Goal: Task Accomplishment & Management: Manage account settings

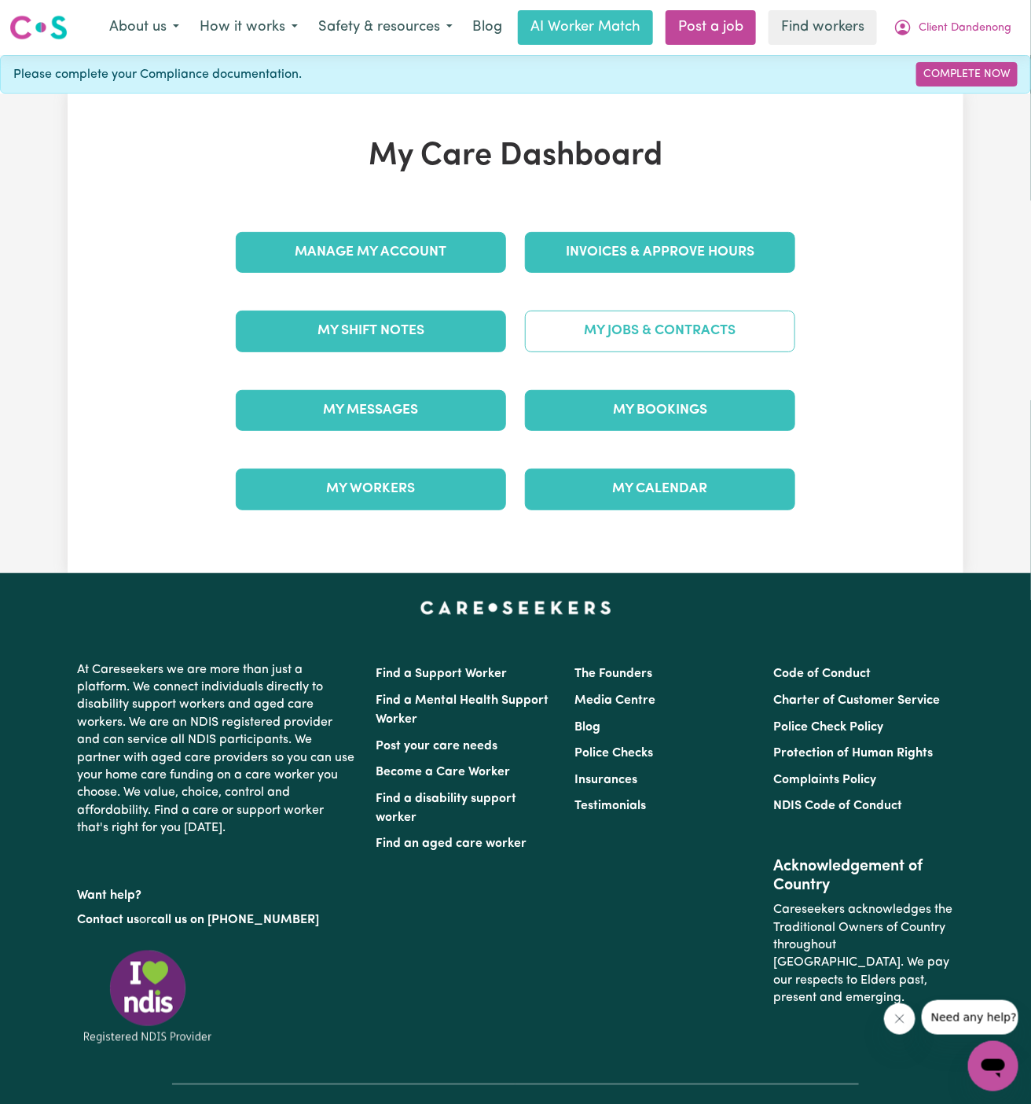
click at [665, 311] on link "My Jobs & Contracts" at bounding box center [660, 331] width 270 height 41
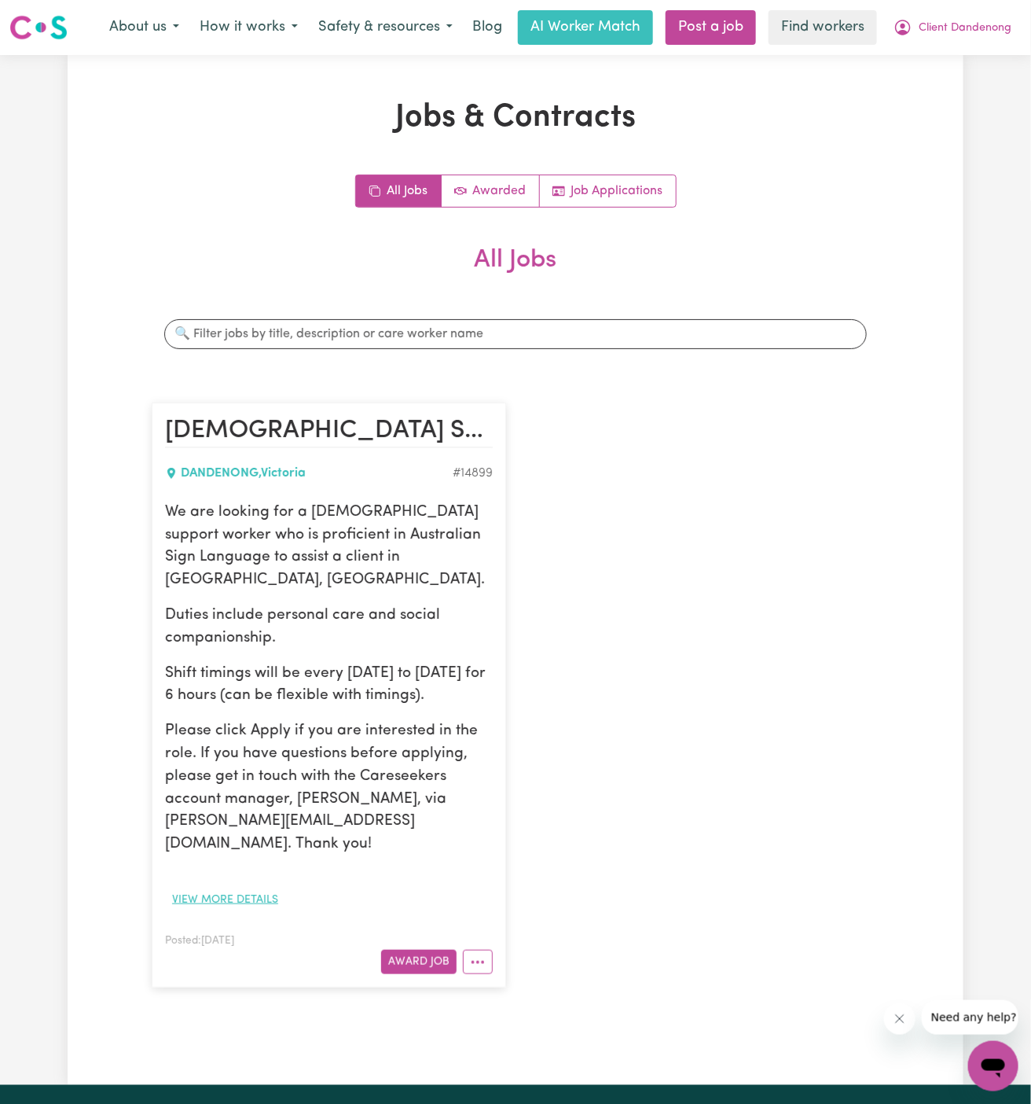
click at [252, 888] on button "View more details" at bounding box center [225, 900] width 120 height 24
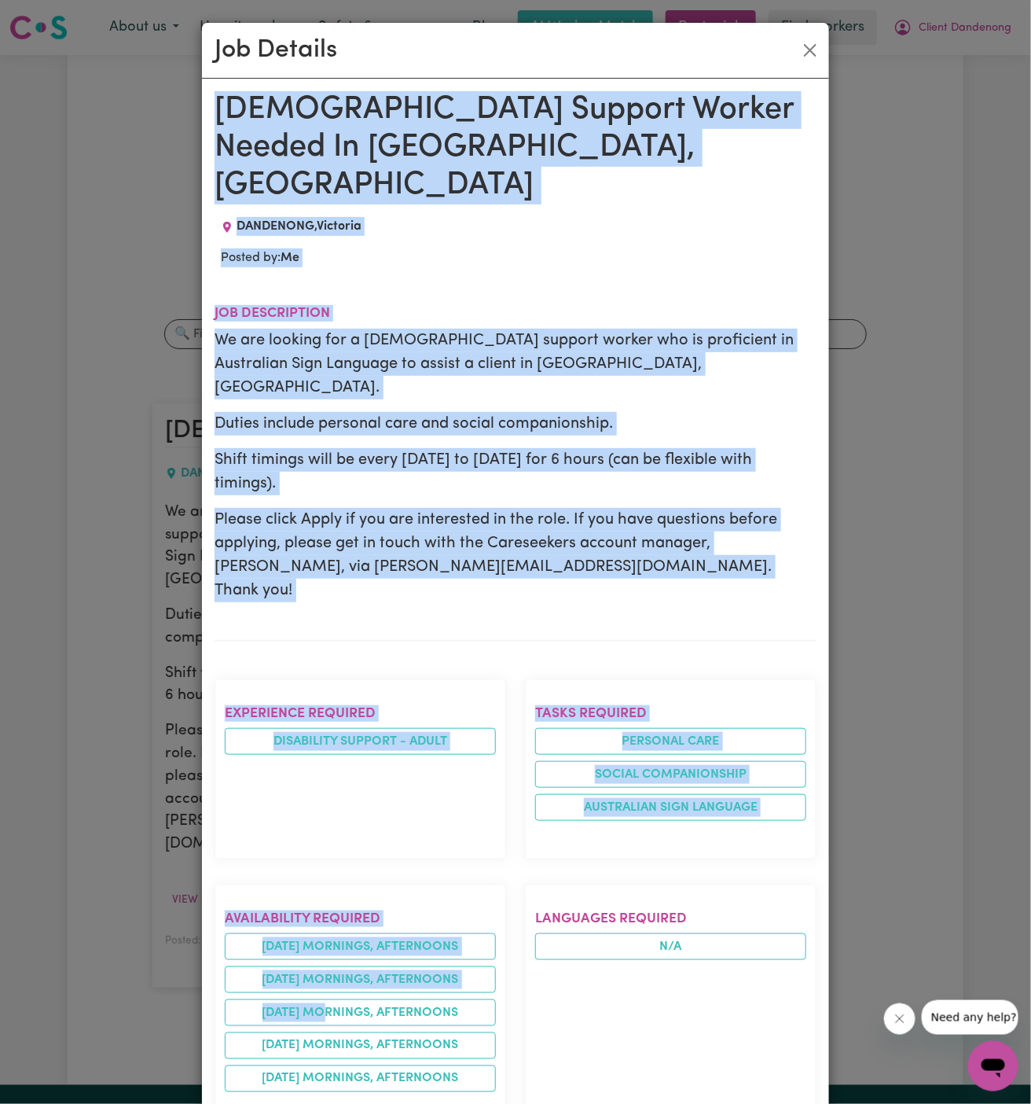
drag, startPoint x: 209, startPoint y: 103, endPoint x: 374, endPoint y: 1103, distance: 1013.5
click at [374, 1103] on div "[DEMOGRAPHIC_DATA] Support Worker Needed In [GEOGRAPHIC_DATA], [GEOGRAPHIC_DATA…" at bounding box center [515, 1004] width 627 height 1850
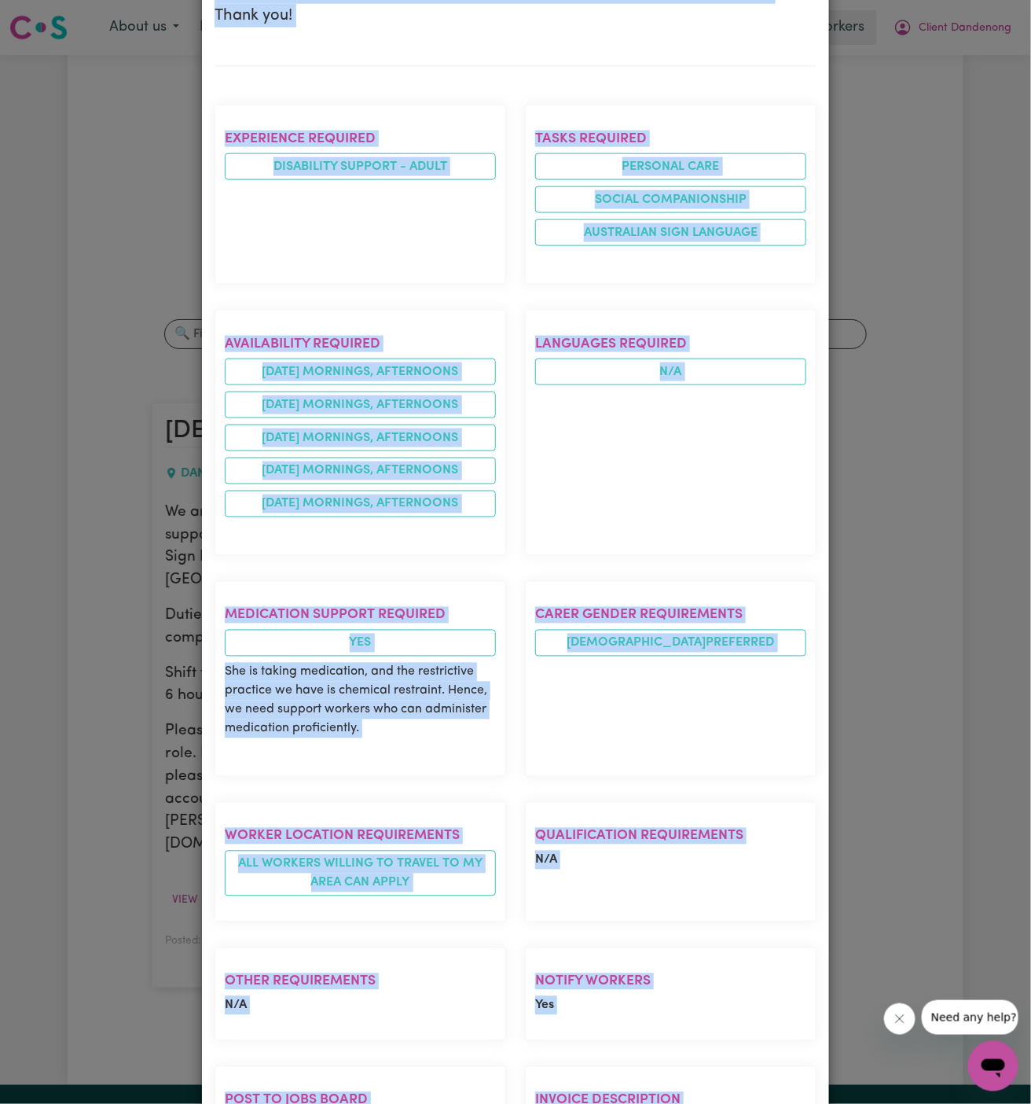
scroll to position [755, 0]
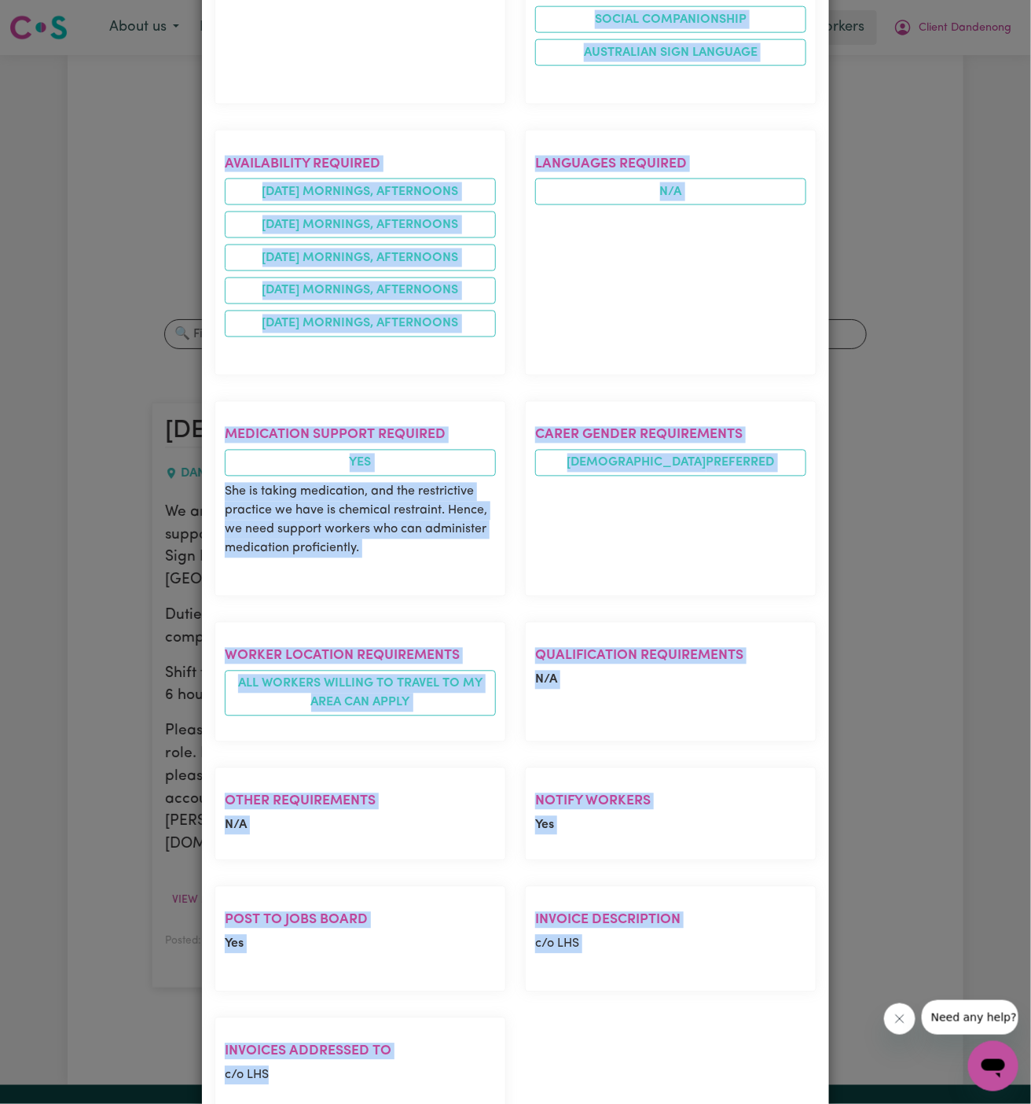
copy div "[DEMOGRAPHIC_DATA] Support Worker Needed In [GEOGRAPHIC_DATA], [GEOGRAPHIC_DATA…"
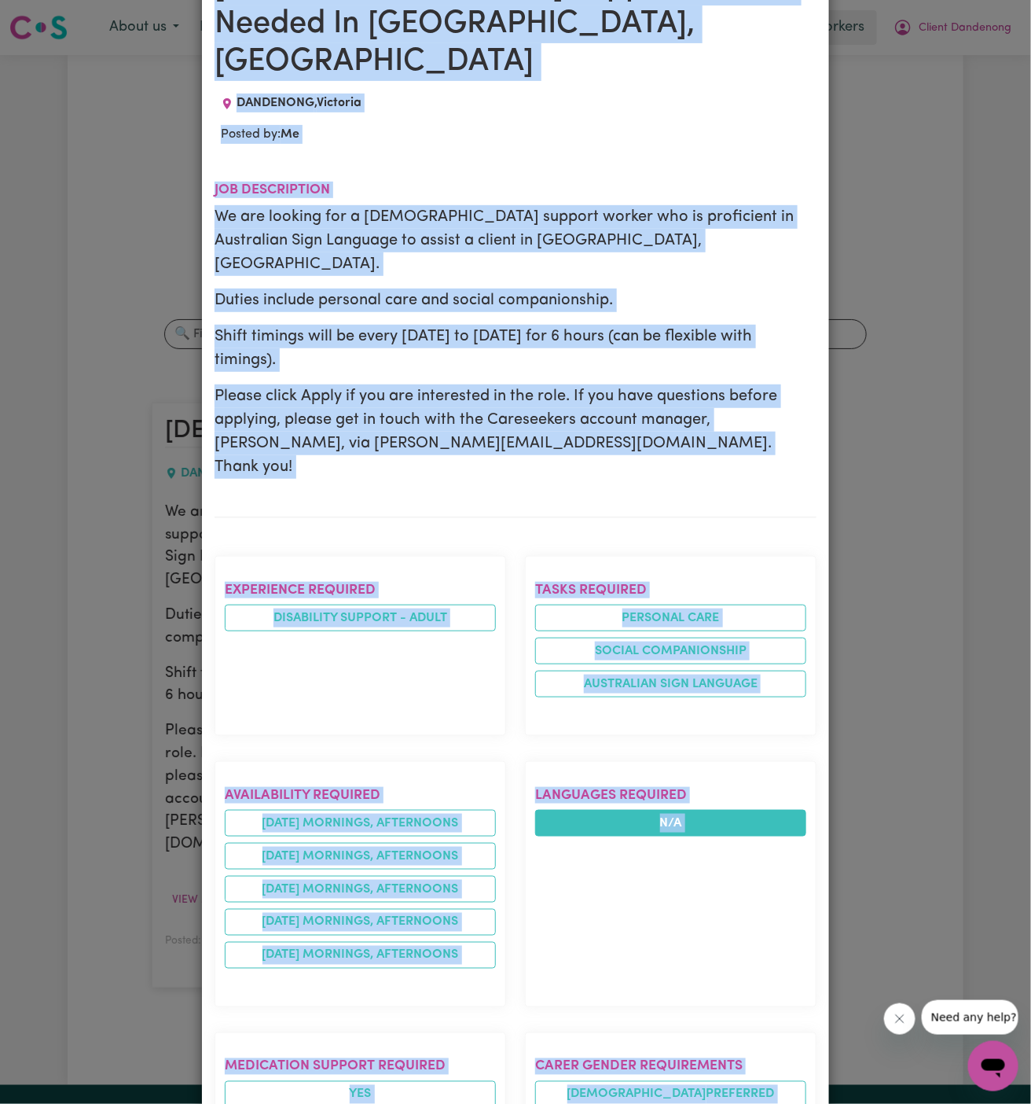
scroll to position [0, 0]
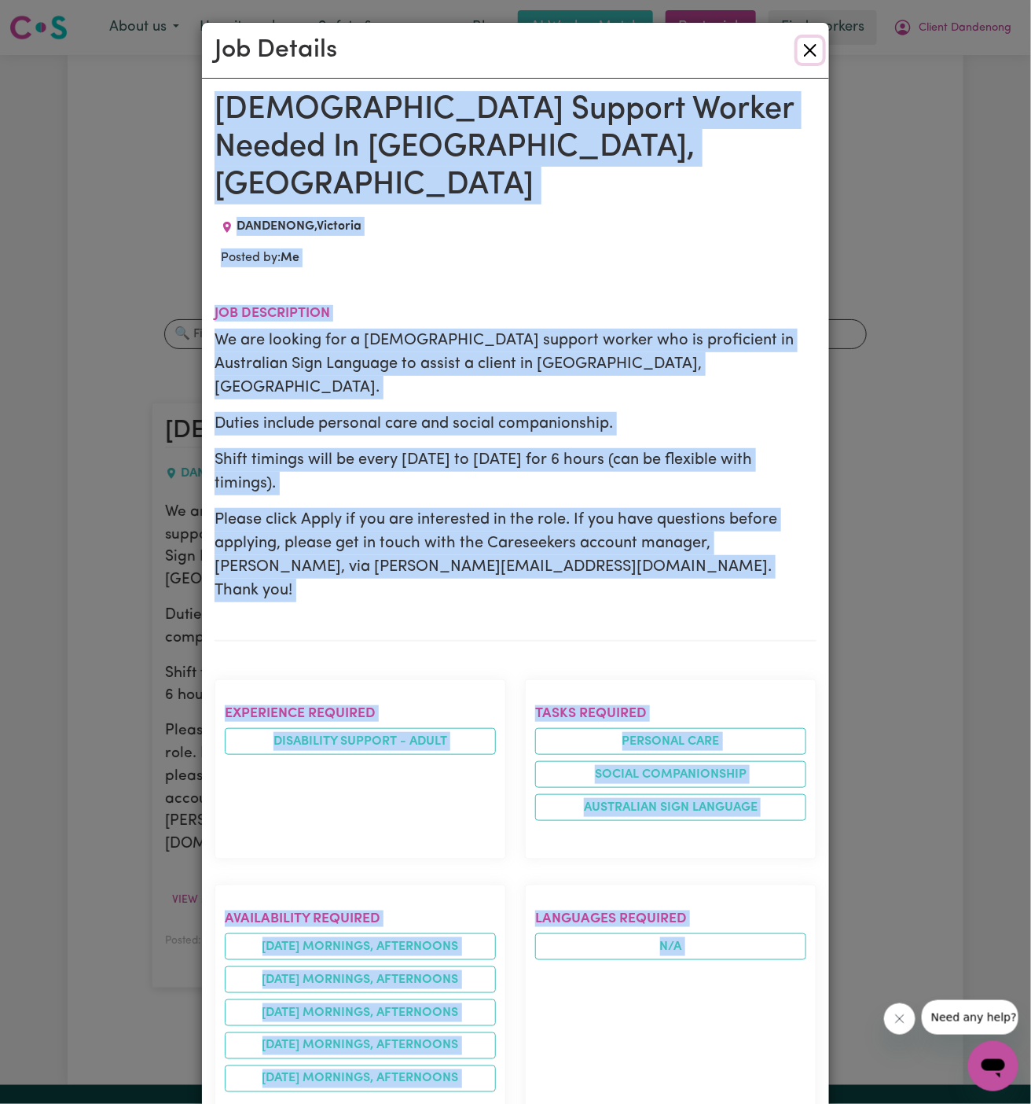
click at [803, 53] on button "Close" at bounding box center [810, 50] width 25 height 25
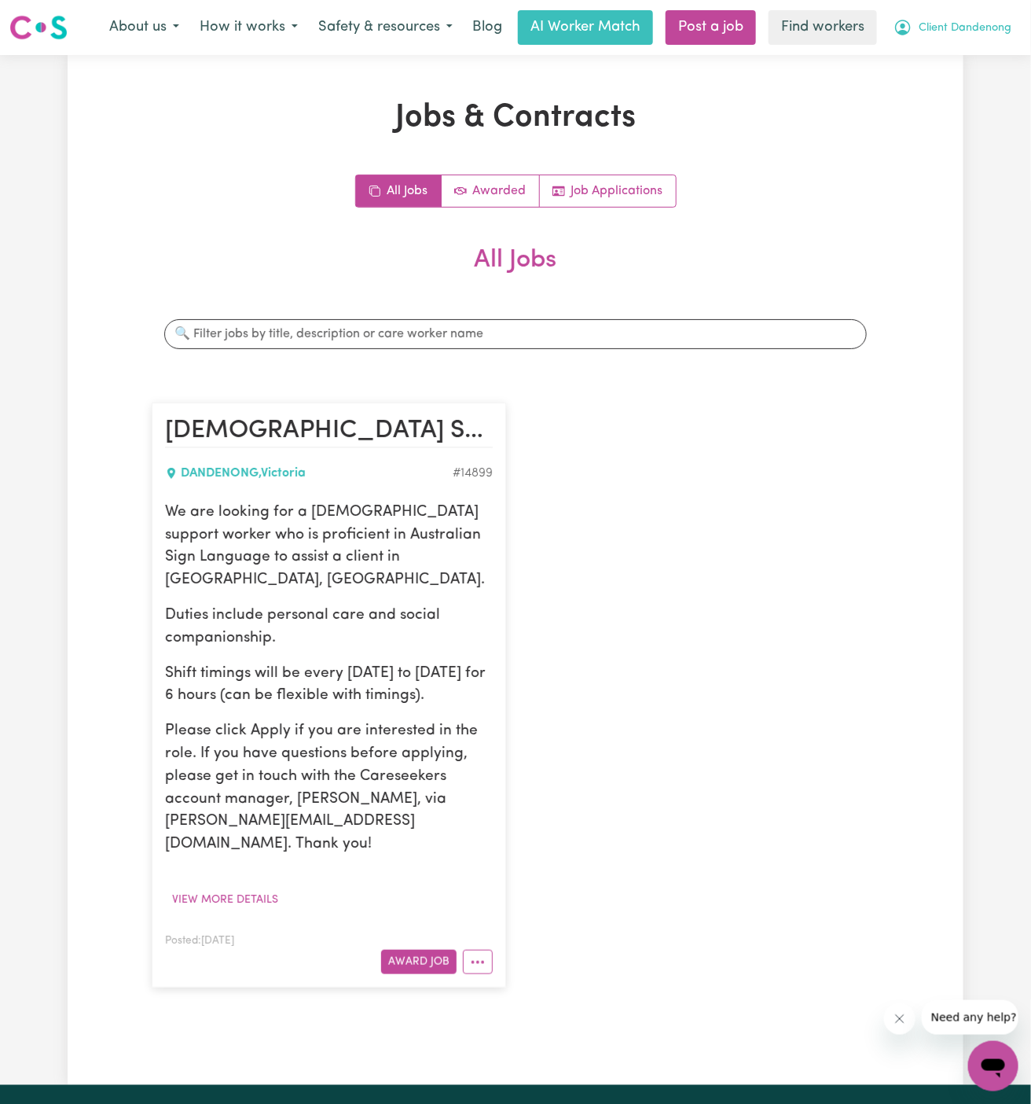
click at [950, 26] on span "Client Dandenong" at bounding box center [965, 28] width 93 height 17
click at [950, 76] on link "Logout" at bounding box center [959, 90] width 124 height 30
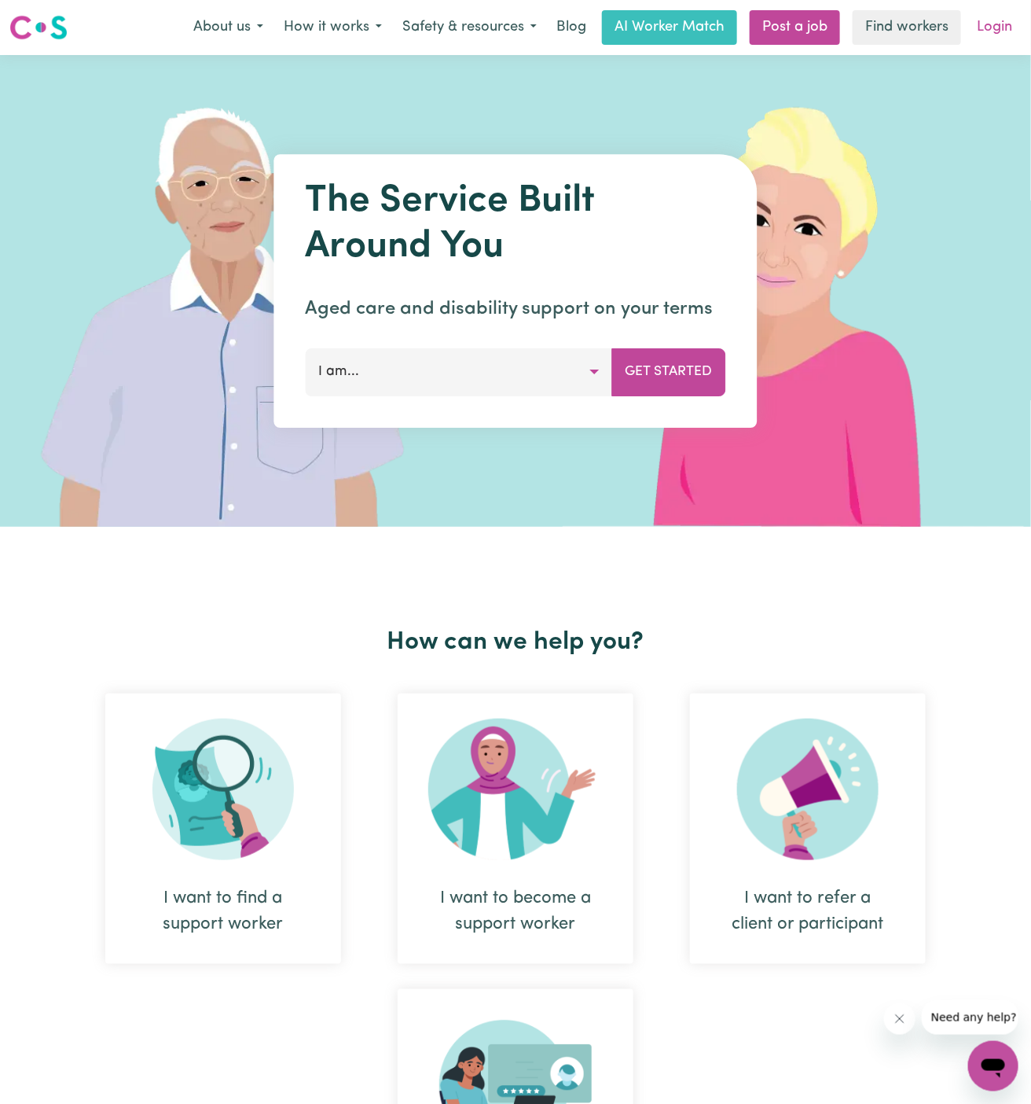
click at [999, 20] on link "Login" at bounding box center [995, 27] width 54 height 35
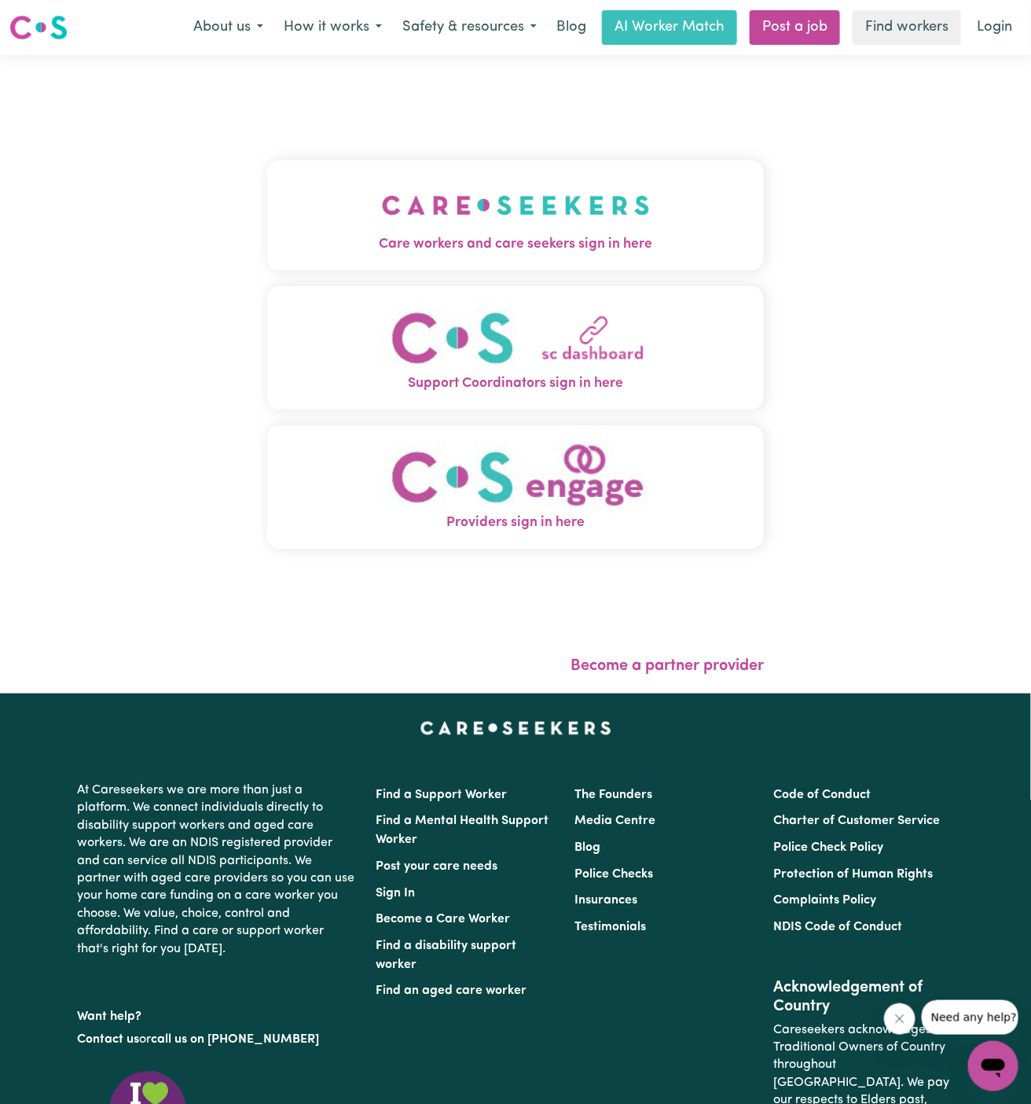
click at [544, 194] on img "Care workers and care seekers sign in here" at bounding box center [516, 205] width 268 height 58
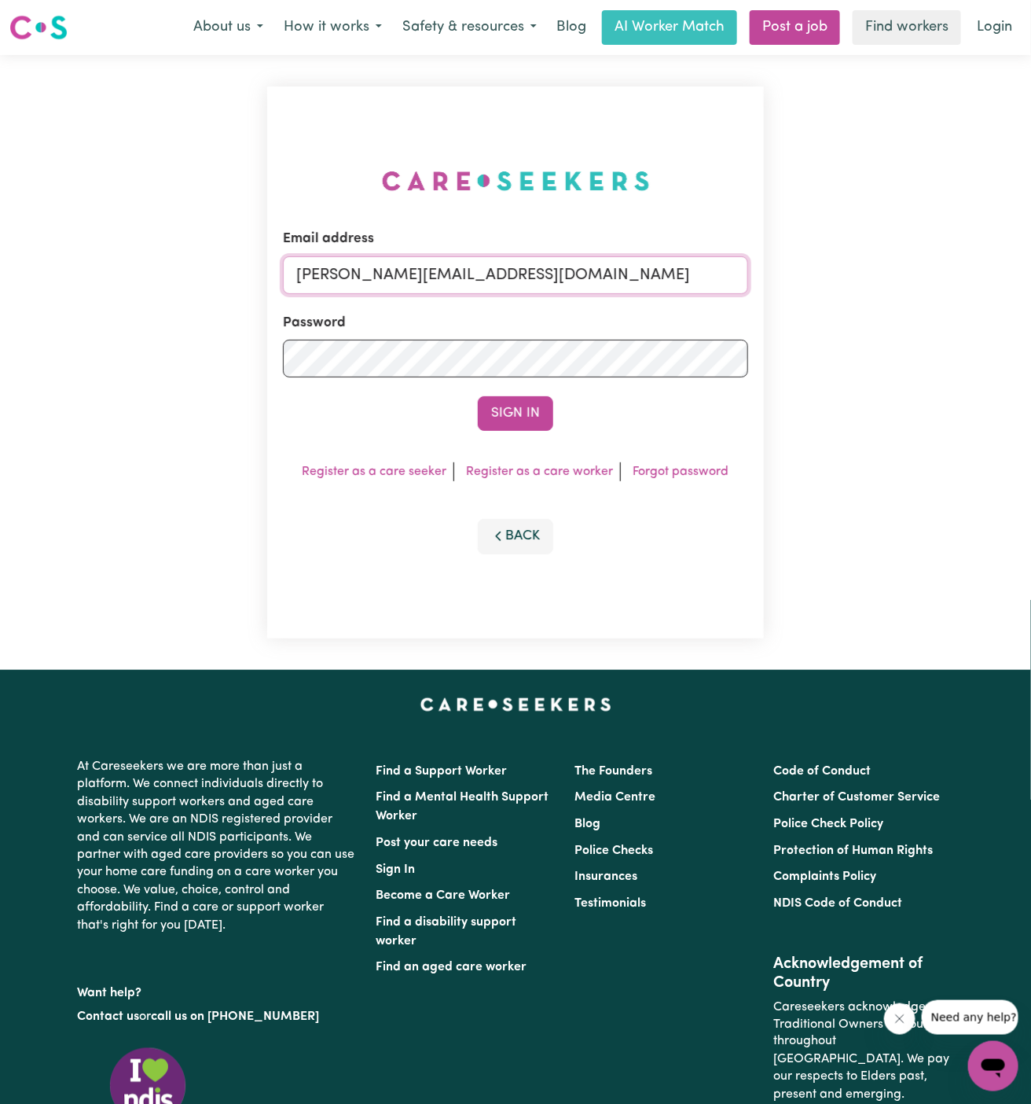
click at [636, 274] on input "[PERSON_NAME][EMAIL_ADDRESS][DOMAIN_NAME]" at bounding box center [515, 275] width 465 height 38
drag, startPoint x: 379, startPoint y: 275, endPoint x: 1125, endPoint y: 270, distance: 746.1
click at [1031, 270] on html "Menu About us How it works Safety & resources Blog AI Worker Match Post a job F…" at bounding box center [515, 673] width 1031 height 1346
type input "[EMAIL_ADDRESS][DOMAIN_NAME]"
click at [534, 415] on button "Sign In" at bounding box center [515, 413] width 75 height 35
